Goal: Information Seeking & Learning: Learn about a topic

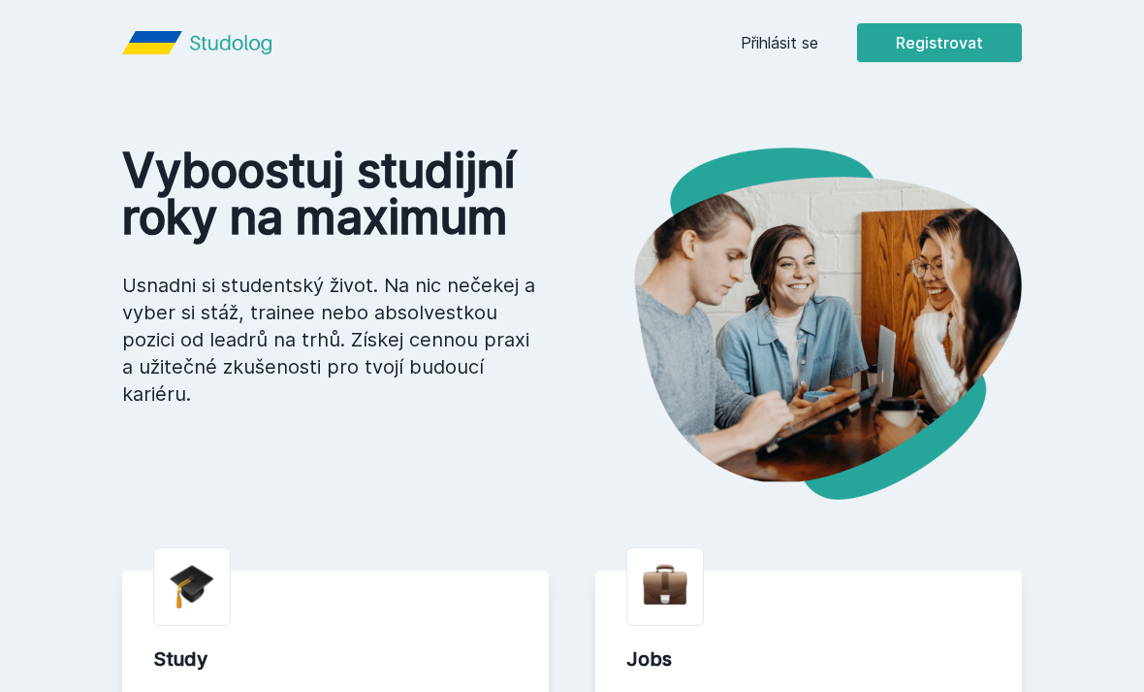
click at [798, 43] on link "Přihlásit se" at bounding box center [780, 42] width 78 height 23
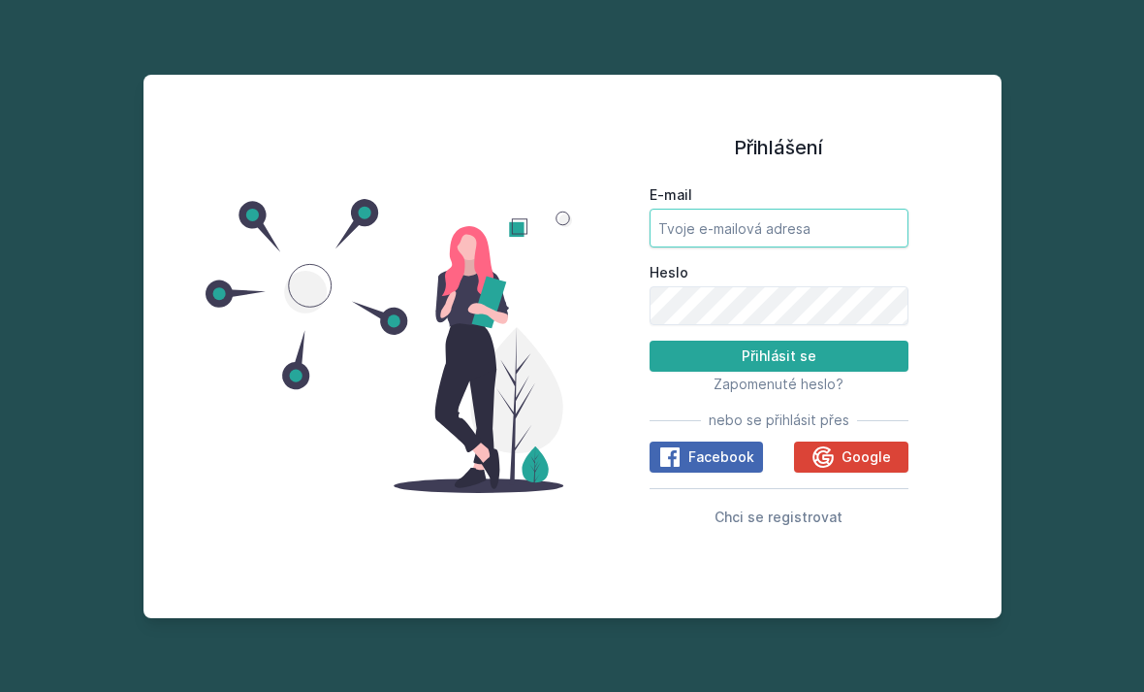
click at [831, 247] on input "E-mail" at bounding box center [779, 228] width 259 height 39
type input "[EMAIL_ADDRESS][DOMAIN_NAME]"
click at [779, 371] on button "Přihlásit se" at bounding box center [779, 355] width 259 height 31
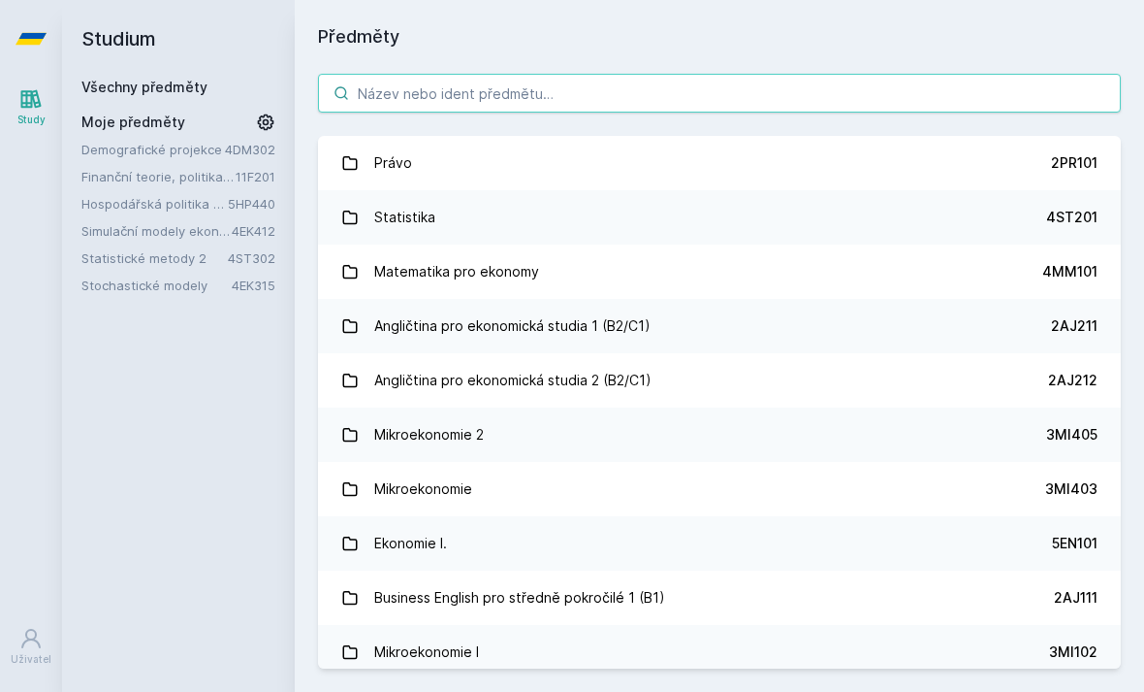
click at [739, 86] on input "search" at bounding box center [719, 93] width 803 height 39
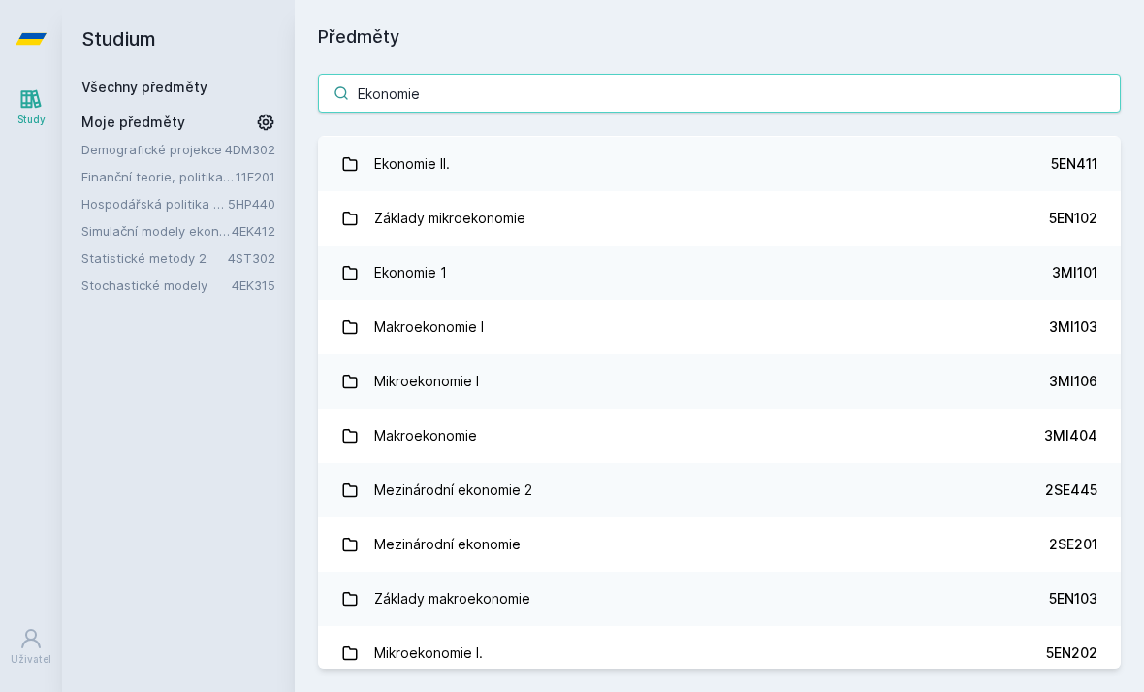
scroll to position [268, 0]
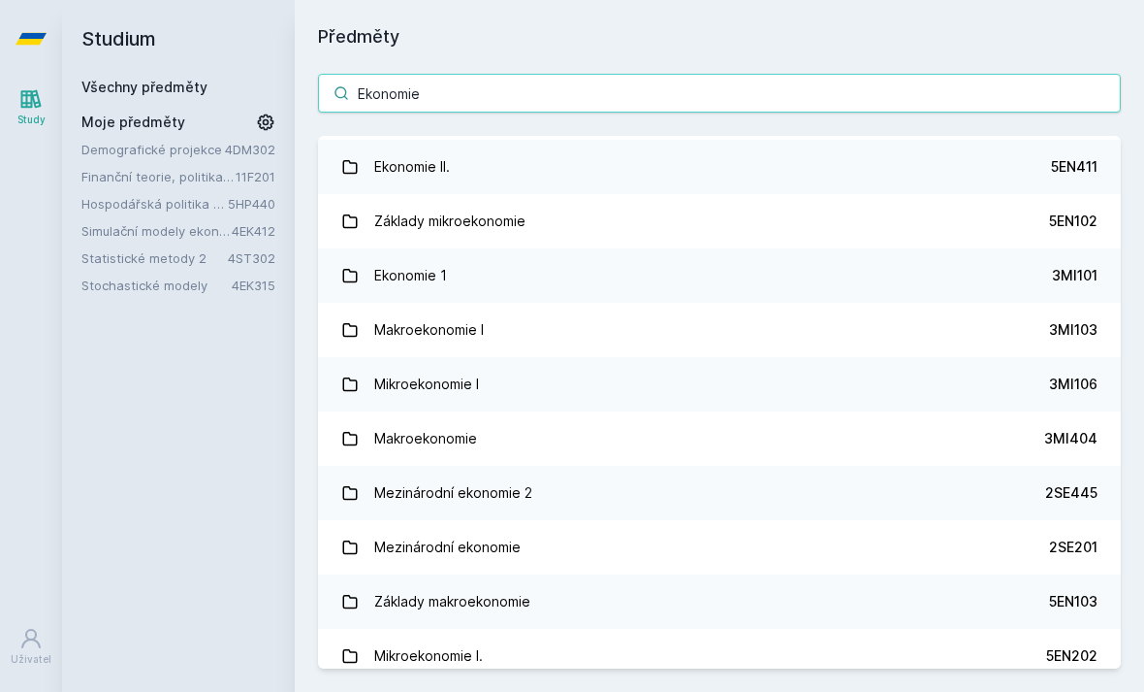
type input "Ekonomie"
click at [743, 177] on link "Ekonomie II. 5EN411" at bounding box center [719, 167] width 803 height 54
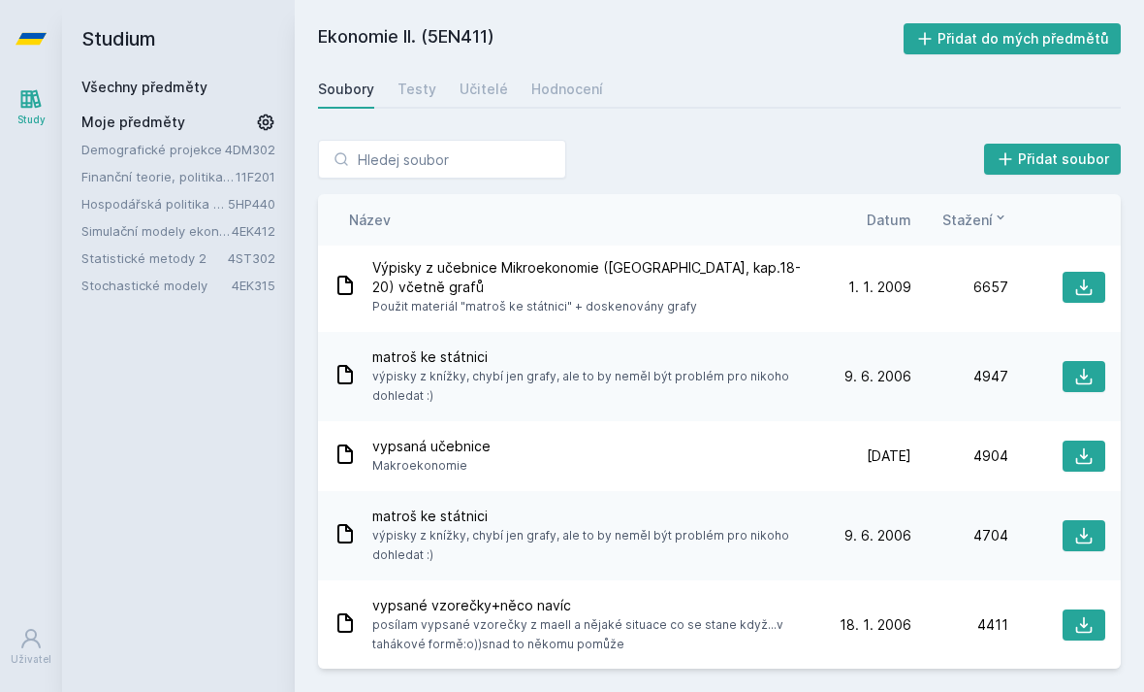
scroll to position [185, 0]
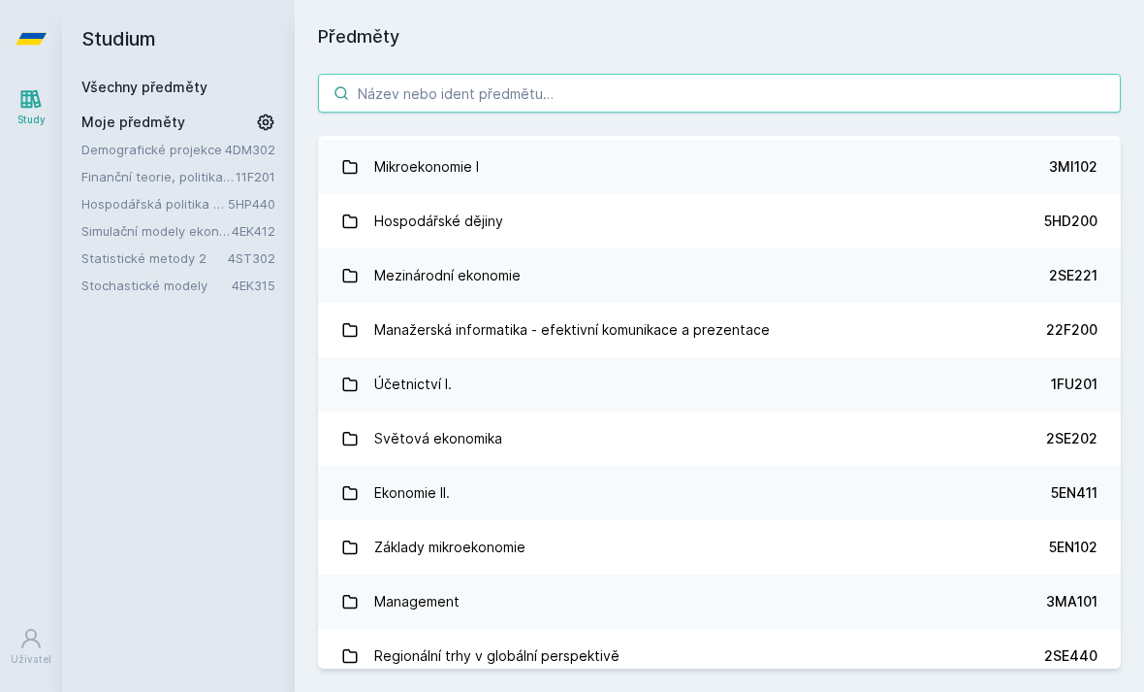
click at [857, 92] on input "search" at bounding box center [719, 93] width 803 height 39
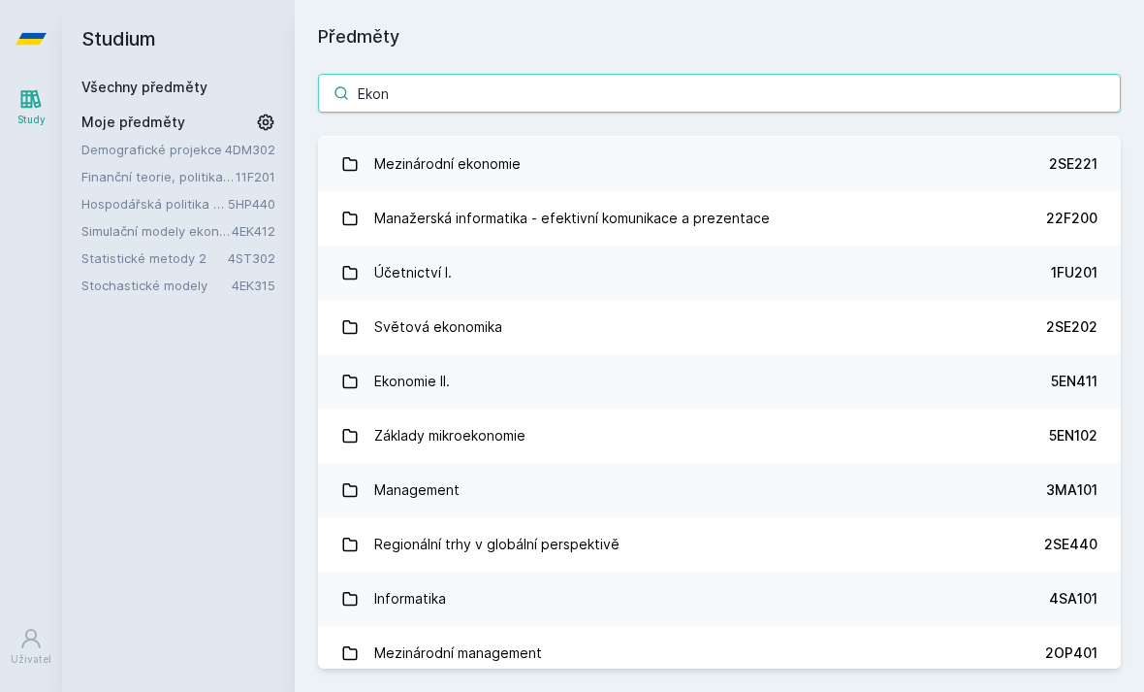
scroll to position [597, 0]
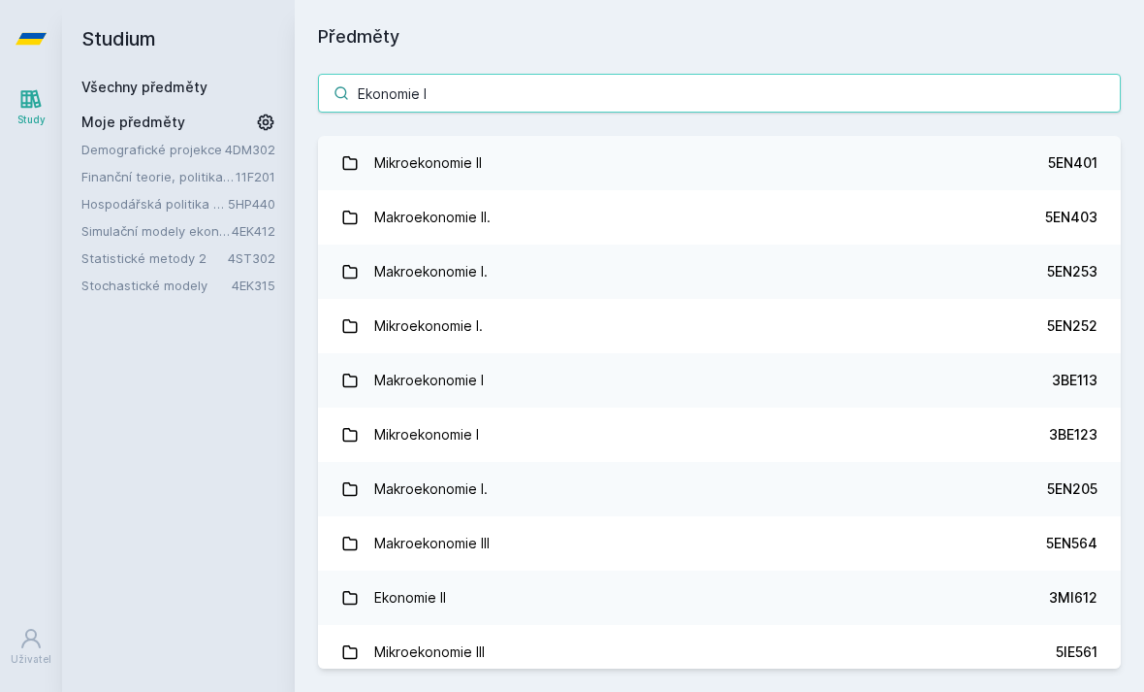
type input "Ekonomie II"
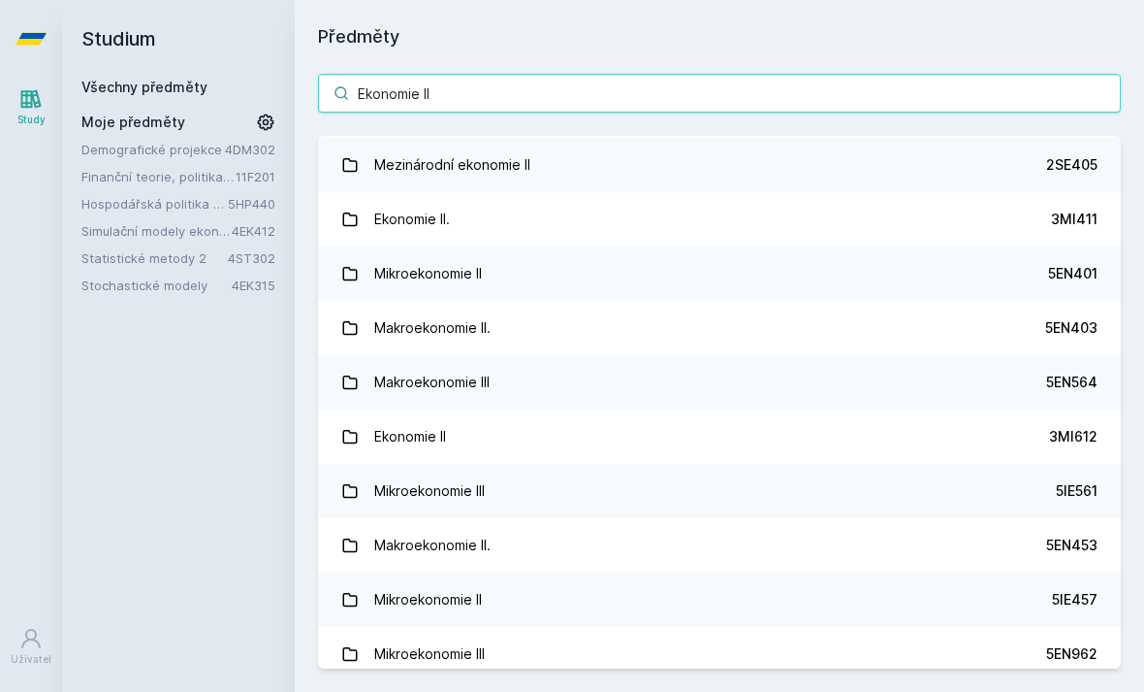
scroll to position [58, 0]
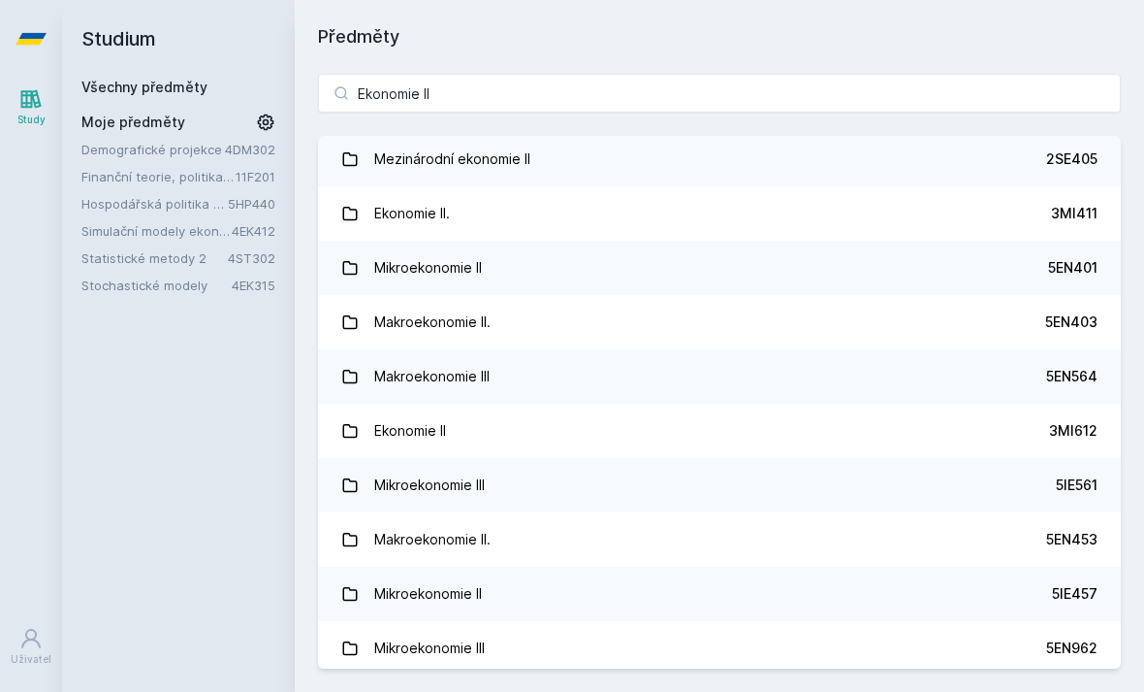
click at [1031, 212] on link "Ekonomie II. 3MI411" at bounding box center [719, 213] width 803 height 54
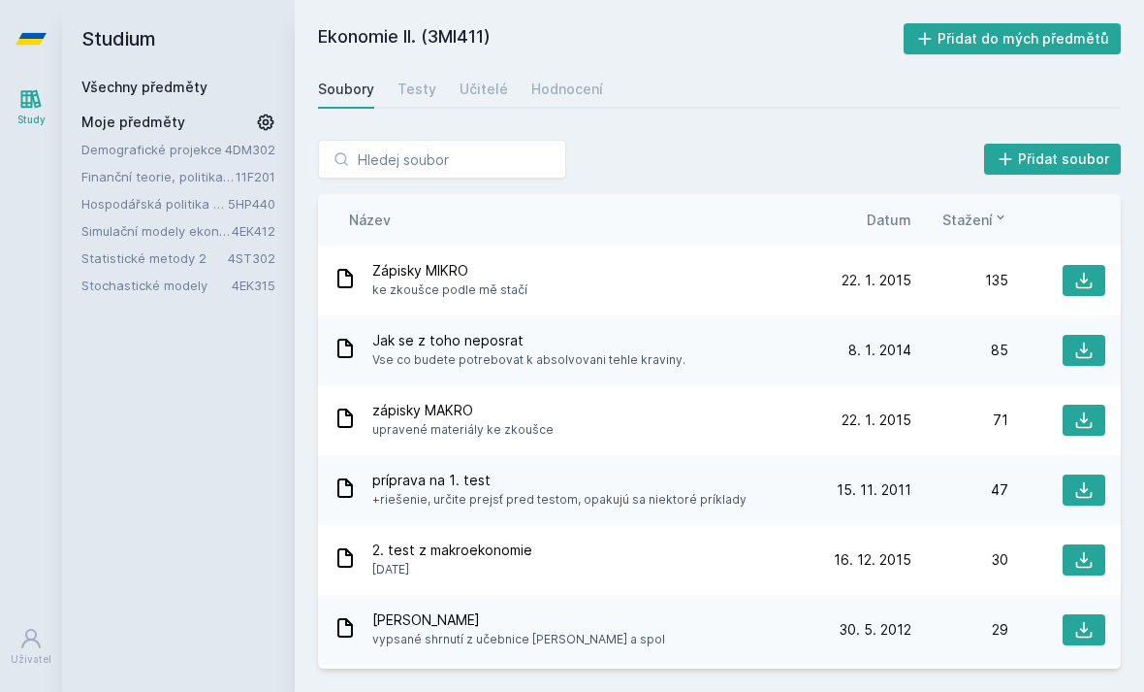
click at [765, 349] on div "Jak se z toho neposrat Vse co budete potrebovat k absolvovani tehle kraviny." at bounding box center [574, 350] width 481 height 39
click at [983, 339] on div "[DATE] [DATE] 85" at bounding box center [960, 350] width 291 height 31
click at [1081, 353] on icon at bounding box center [1084, 349] width 19 height 19
click at [480, 80] on div "Učitelé" at bounding box center [484, 89] width 48 height 19
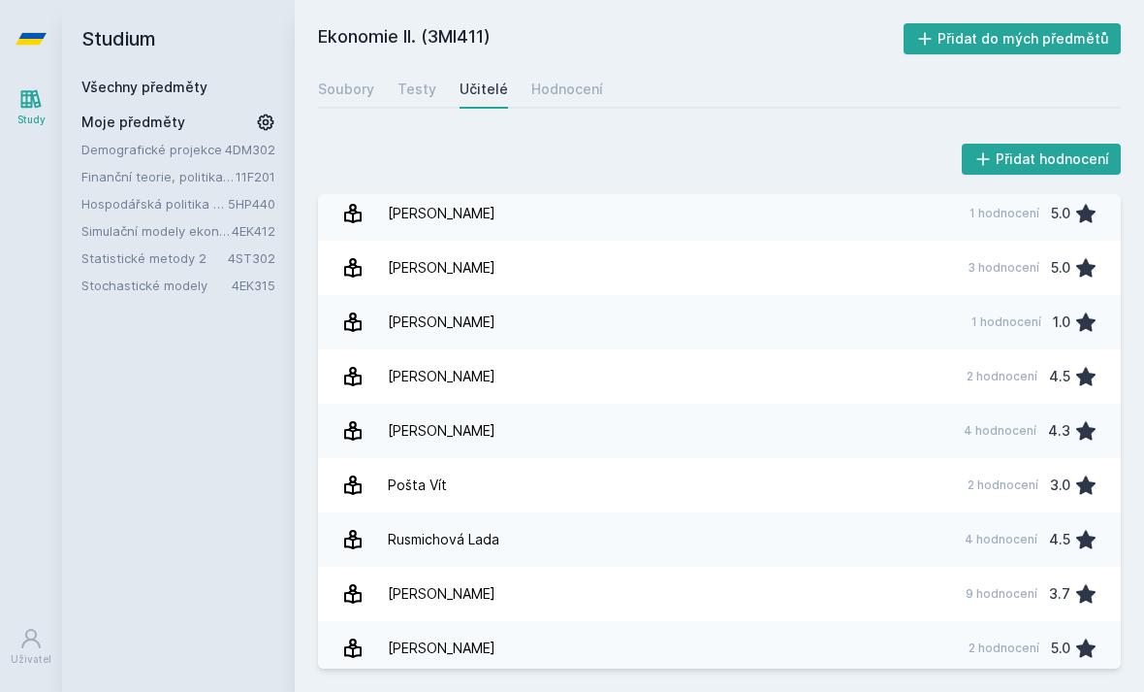
scroll to position [61, 0]
click at [1010, 575] on div "9 hodnocení 3.7" at bounding box center [1026, 594] width 144 height 39
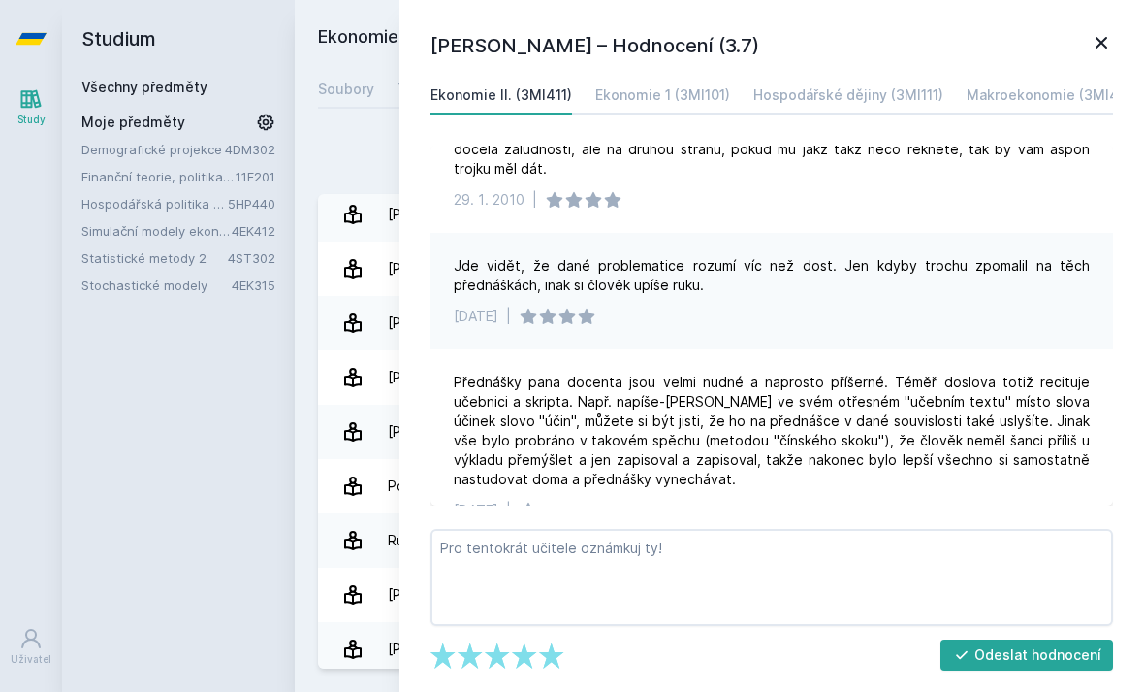
scroll to position [1173, 0]
click at [1097, 27] on div "[PERSON_NAME] – Hodnocení (3.7) Ekonomie II. (3MI411) Ekonomie 1 (3MI101) Hospo…" at bounding box center [772, 346] width 745 height 692
click at [1114, 17] on div "[PERSON_NAME] – Hodnocení (3.7) Ekonomie II. (3MI411) Ekonomie 1 (3MI101) Hospo…" at bounding box center [772, 346] width 745 height 692
click at [1098, 31] on icon at bounding box center [1101, 42] width 23 height 23
